Goal: Navigation & Orientation: Understand site structure

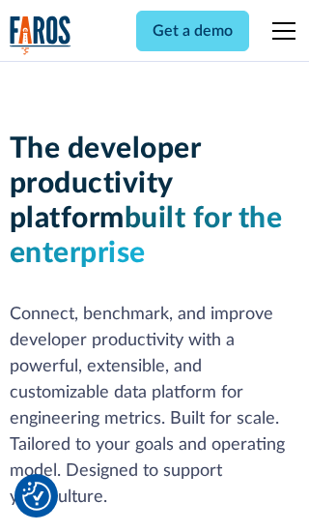
scroll to position [292, 0]
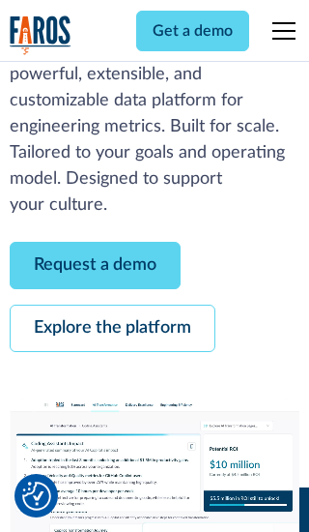
click at [95, 265] on link "Request a demo" at bounding box center [95, 265] width 171 height 47
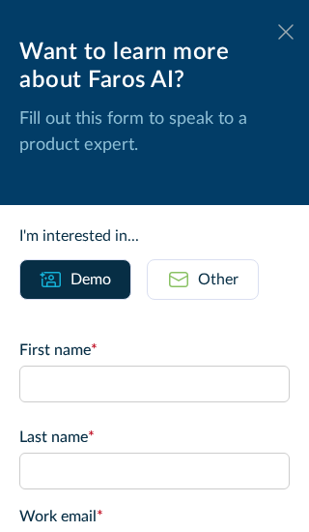
click at [286, 32] on icon at bounding box center [285, 31] width 15 height 14
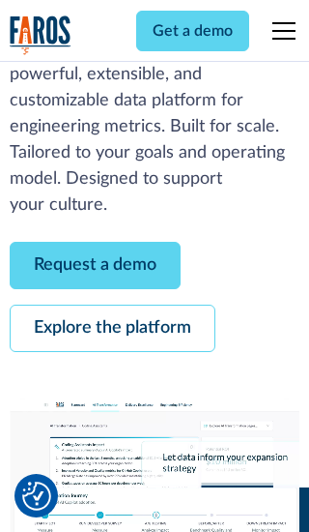
scroll to position [355, 0]
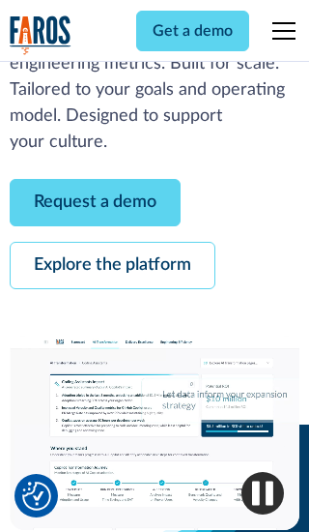
click at [112, 265] on link "Explore the platform" at bounding box center [113, 265] width 206 height 47
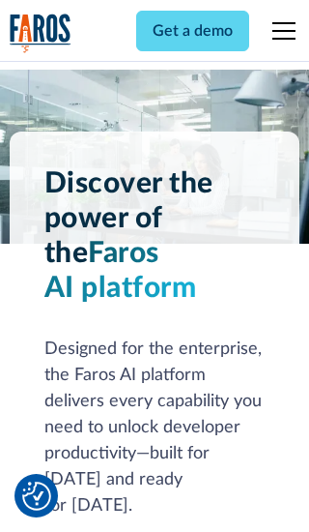
scroll to position [14526, 0]
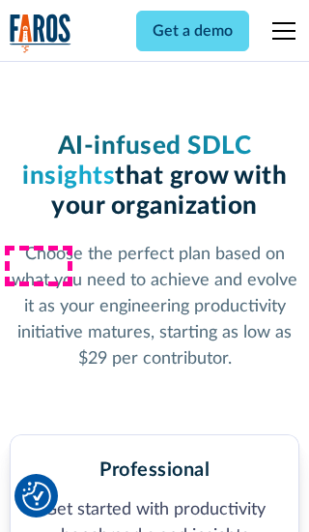
scroll to position [3003, 0]
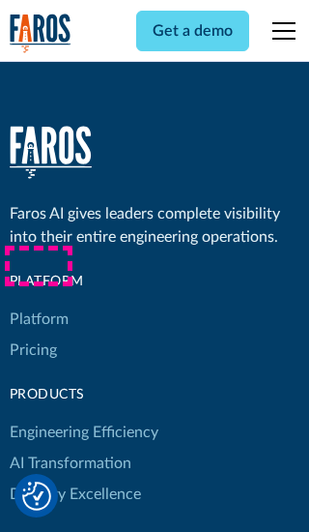
click at [38, 303] on link "Platform" at bounding box center [39, 318] width 59 height 31
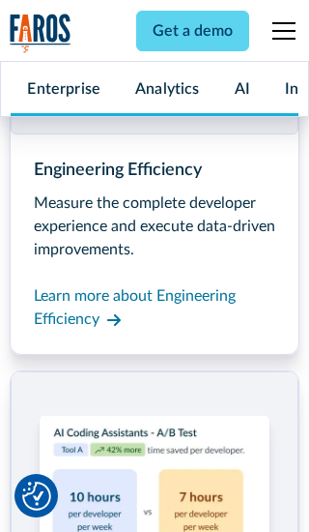
scroll to position [15147, 0]
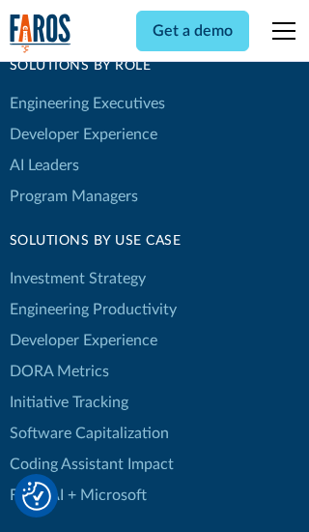
scroll to position [11956, 0]
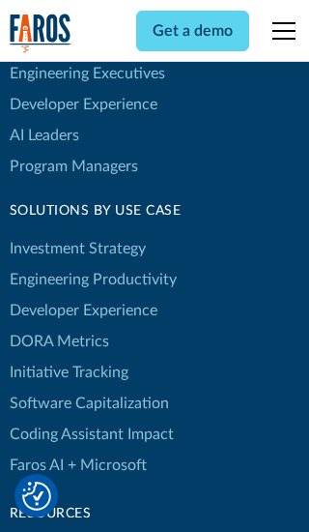
click at [58, 326] on link "DORA Metrics" at bounding box center [60, 341] width 100 height 31
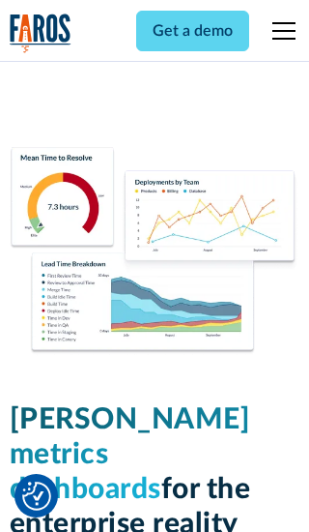
scroll to position [8471, 0]
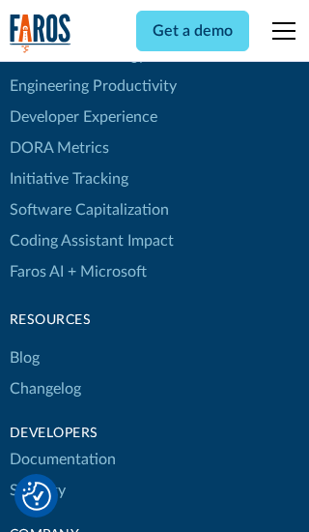
scroll to position [8657, 0]
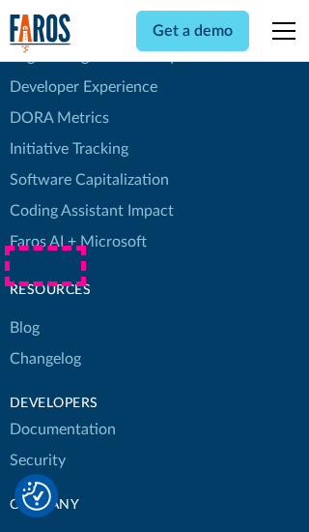
click at [44, 343] on link "Changelog" at bounding box center [46, 358] width 72 height 31
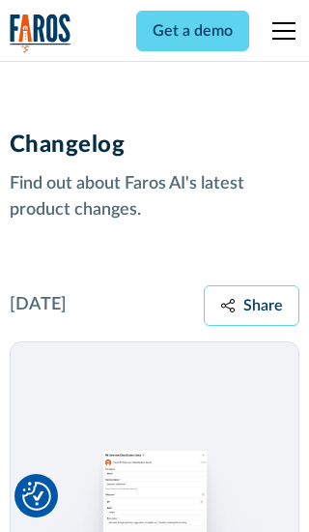
scroll to position [23354, 0]
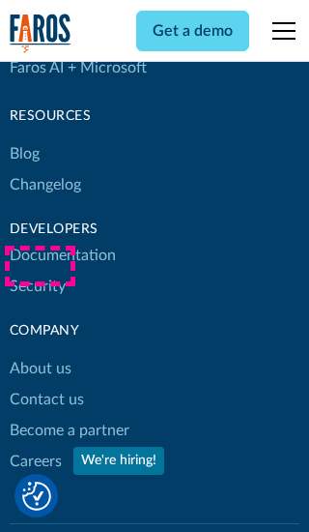
click at [40, 353] on link "About us" at bounding box center [41, 368] width 62 height 31
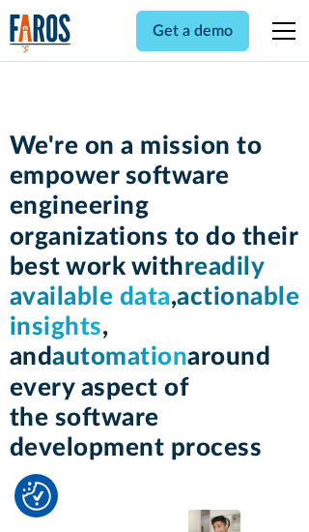
scroll to position [6673, 0]
